Goal: Use online tool/utility

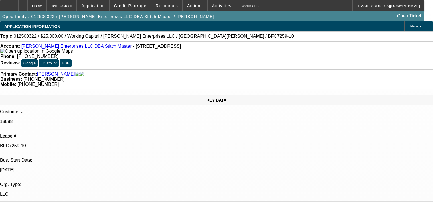
select select "0"
select select "2"
select select "0"
select select "6"
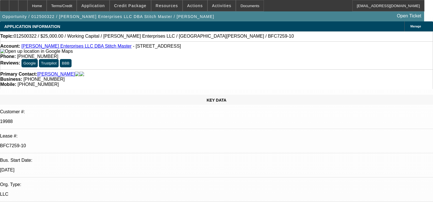
select select "0"
select select "2"
select select "0"
select select "6"
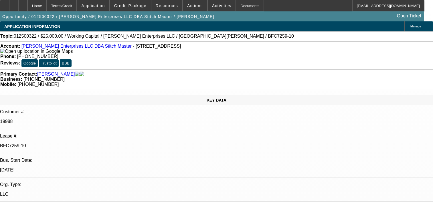
select select "0"
select select "2"
select select "0"
select select "6"
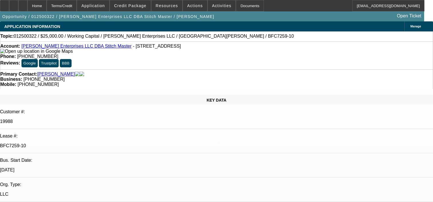
select select "0"
select select "2"
select select "0.1"
select select "4"
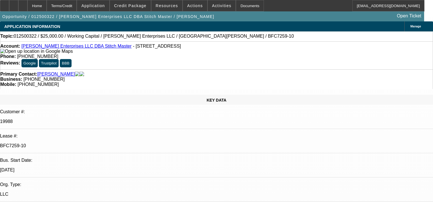
scroll to position [114, 0]
